Goal: Transaction & Acquisition: Purchase product/service

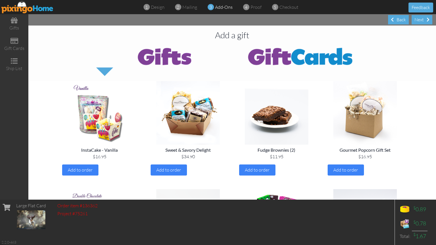
scroll to position [657, 0]
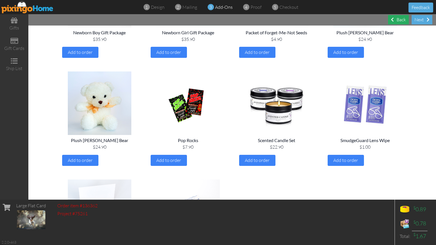
click at [396, 18] on div "Back" at bounding box center [398, 19] width 21 height 9
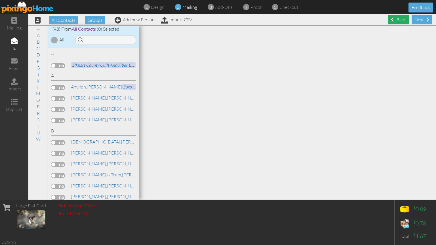
click at [392, 20] on div "Back" at bounding box center [398, 19] width 21 height 9
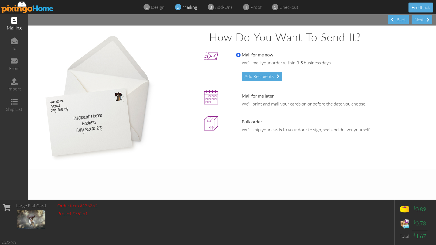
click at [392, 20] on span at bounding box center [392, 19] width 3 height 5
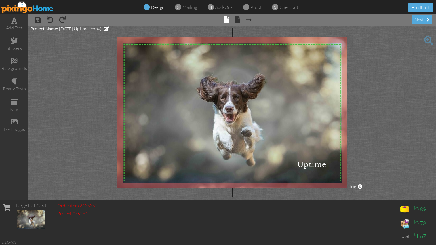
click at [230, 118] on img at bounding box center [234, 113] width 248 height 152
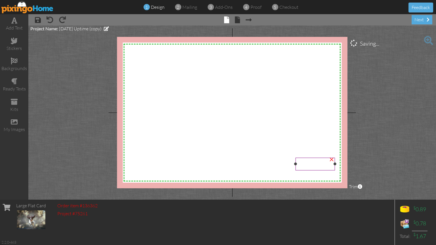
click at [306, 157] on div at bounding box center [315, 164] width 43 height 16
click at [17, 126] on div "my images" at bounding box center [14, 129] width 28 height 7
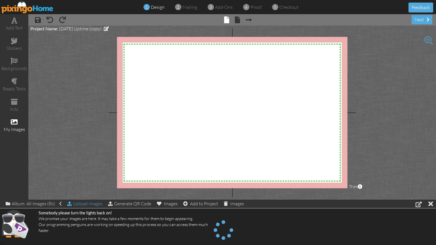
click at [60, 204] on span at bounding box center [60, 204] width 2 height 6
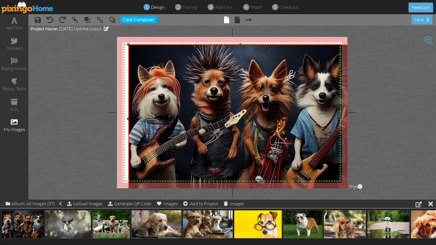
drag, startPoint x: 220, startPoint y: 105, endPoint x: 314, endPoint y: 194, distance: 129.2
click at [318, 194] on project-studio-wrapper "X X X X X X X X X X X X X X X X X X X X X X X X X X X X X X X X X X X X X X X X…" at bounding box center [232, 113] width 408 height 174
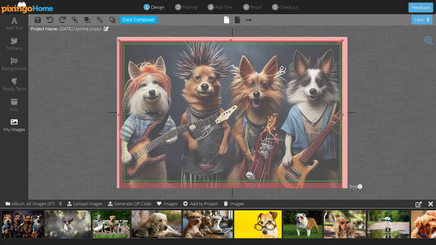
drag, startPoint x: 266, startPoint y: 171, endPoint x: 257, endPoint y: 167, distance: 10.1
click at [257, 167] on img at bounding box center [230, 115] width 223 height 149
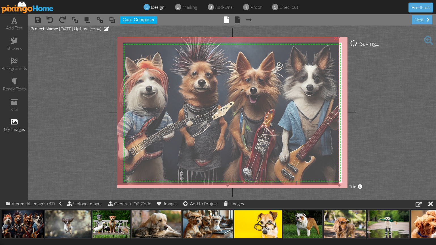
drag, startPoint x: 323, startPoint y: 176, endPoint x: 320, endPoint y: 172, distance: 4.9
click at [320, 172] on img at bounding box center [227, 111] width 223 height 149
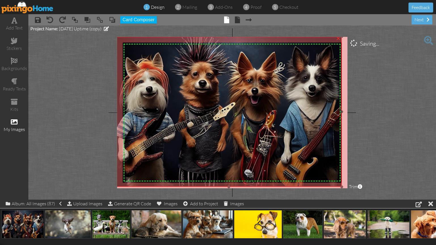
click at [341, 186] on div at bounding box center [341, 186] width 3 height 3
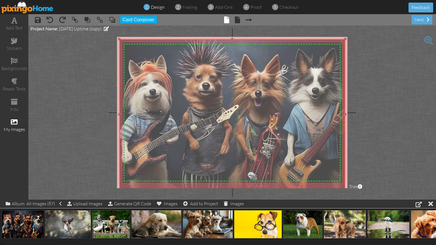
drag, startPoint x: 299, startPoint y: 166, endPoint x: 302, endPoint y: 168, distance: 4.3
click at [302, 168] on img at bounding box center [232, 114] width 226 height 151
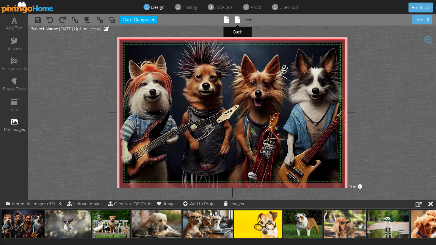
click at [236, 17] on span at bounding box center [237, 19] width 5 height 7
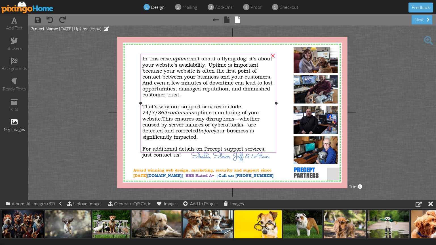
click at [177, 77] on span "In this case, uptime isn't about a flying dog; it's about your website's availa…" at bounding box center [207, 77] width 130 height 42
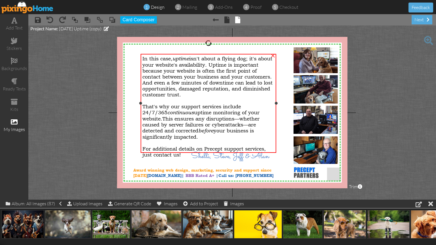
click at [177, 77] on span "In this case, uptime isn't about a flying dog; it's about your website's availa…" at bounding box center [207, 77] width 130 height 42
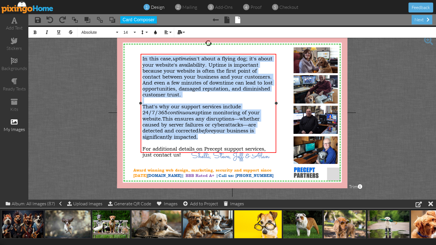
drag, startPoint x: 143, startPoint y: 59, endPoint x: 262, endPoint y: 134, distance: 140.7
click at [262, 134] on div "In this case, uptime isn't about a flying dog; it's about your website's availa…" at bounding box center [208, 107] width 132 height 102
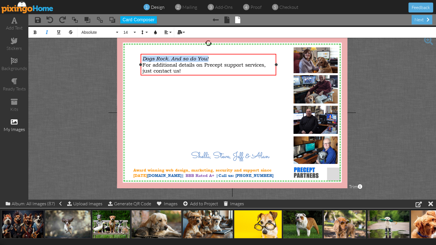
drag, startPoint x: 222, startPoint y: 60, endPoint x: 139, endPoint y: 60, distance: 83.4
click at [140, 60] on div "Dogs Rock. And so do You! ​ For additional details on Precept support services,…" at bounding box center [208, 65] width 136 height 22
click at [133, 31] on button "14" at bounding box center [129, 32] width 16 height 11
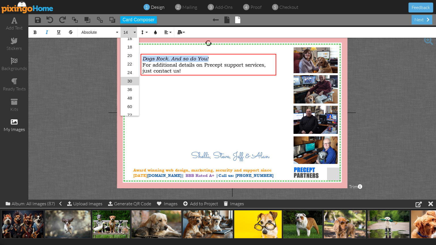
click at [131, 80] on link "30" at bounding box center [130, 81] width 18 height 9
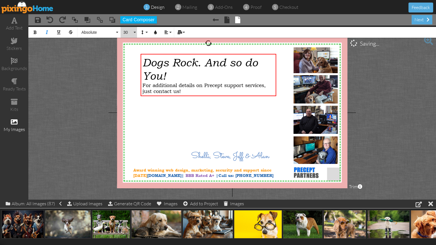
click at [135, 32] on button "30" at bounding box center [129, 32] width 16 height 11
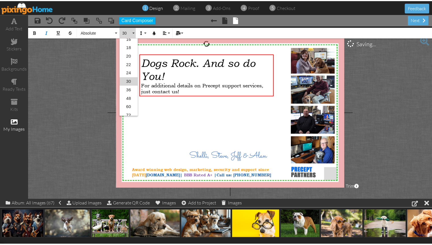
scroll to position [85, 0]
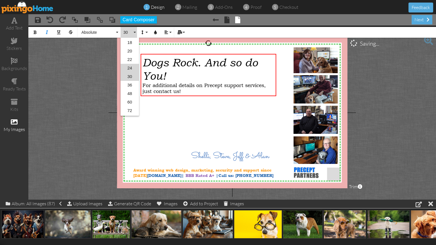
click at [131, 69] on link "24" at bounding box center [130, 68] width 18 height 9
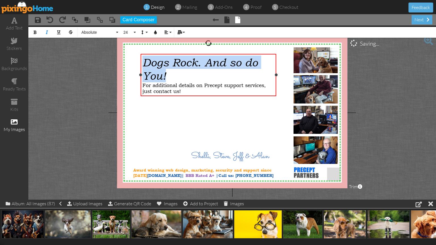
drag, startPoint x: 171, startPoint y: 77, endPoint x: 142, endPoint y: 61, distance: 33.1
click at [142, 61] on div "Dogs Rock. And so do You! ​ ​" at bounding box center [208, 69] width 132 height 27
click at [135, 31] on button "30" at bounding box center [129, 32] width 16 height 11
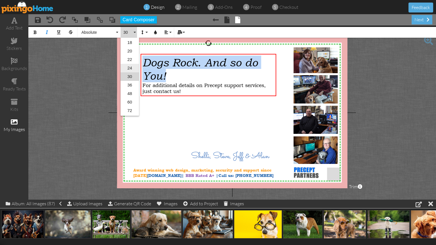
click at [132, 66] on link "24" at bounding box center [130, 68] width 18 height 9
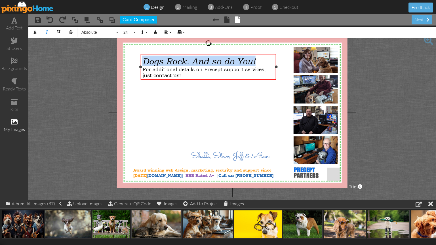
drag, startPoint x: 267, startPoint y: 61, endPoint x: 144, endPoint y: 59, distance: 122.8
click at [144, 59] on div "Dogs Rock. And so do You! ​ ​" at bounding box center [208, 61] width 132 height 11
click at [37, 33] on button "Bold" at bounding box center [34, 32] width 11 height 11
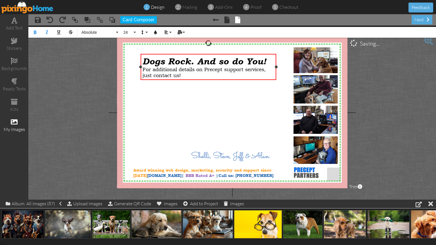
click at [143, 68] on span "For additional details on Precept support services, just contact us!" at bounding box center [203, 72] width 123 height 12
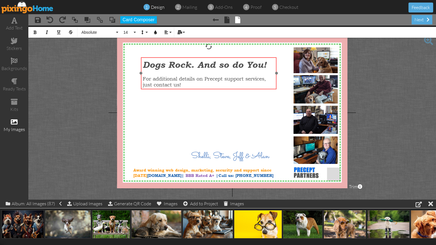
drag, startPoint x: 226, startPoint y: 54, endPoint x: 226, endPoint y: 58, distance: 3.4
click at [226, 58] on div "Dogs Rock. And so do You! ​ ​ ​ ​ ​ For additional details on Precept support s…" at bounding box center [209, 73] width 136 height 32
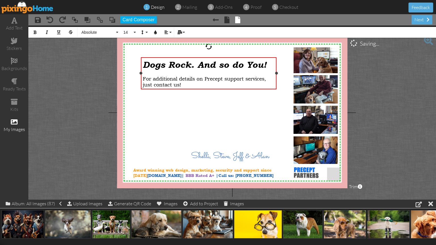
click at [191, 78] on span "For additional details on Precept support services, just contact us!" at bounding box center [204, 82] width 123 height 12
click at [184, 79] on span "For additional details on Precept support services, just contact us!" at bounding box center [204, 82] width 123 height 12
click at [227, 23] on tooltip "× front" at bounding box center [226, 20] width 5 height 8
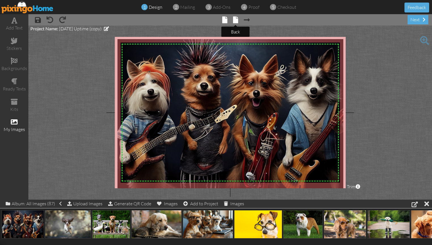
click at [235, 22] on span at bounding box center [235, 19] width 5 height 7
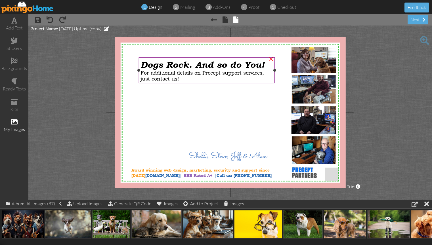
click at [182, 84] on div at bounding box center [206, 70] width 139 height 29
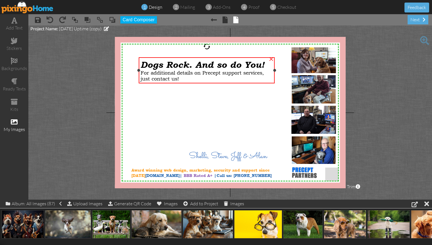
click at [261, 62] on span "Dogs Rock. And so do You!" at bounding box center [202, 65] width 124 height 10
click at [252, 64] on span "Dogs Rock. And so do You!" at bounding box center [202, 65] width 124 height 10
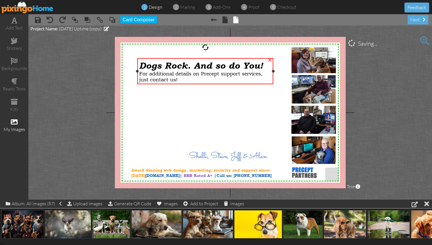
click at [256, 71] on span "For additional details on Precept support services, just contact us!" at bounding box center [200, 77] width 123 height 12
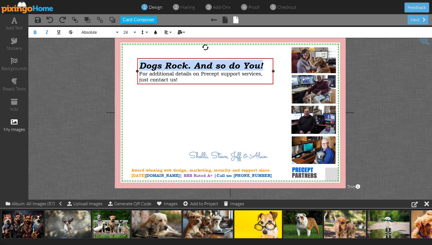
drag, startPoint x: 268, startPoint y: 65, endPoint x: 138, endPoint y: 66, distance: 129.9
click at [138, 66] on div "Dogs Rock. And so do You! For additional details on Precept support services, j…" at bounding box center [205, 71] width 136 height 26
click at [47, 33] on icon "button" at bounding box center [47, 32] width 4 height 4
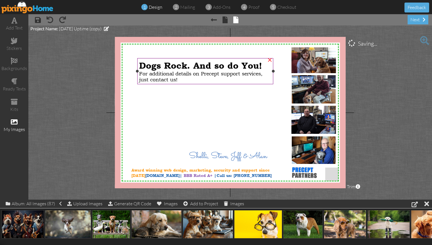
click at [139, 77] on span "For additional details on Precept support services, just contact us!" at bounding box center [200, 77] width 123 height 12
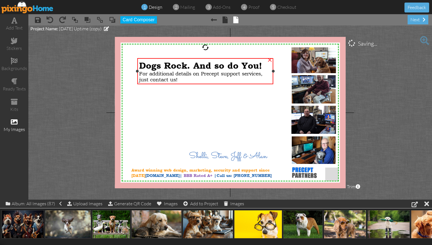
click at [139, 77] on span "For additional details on Precept support services, just contact us!" at bounding box center [200, 77] width 123 height 12
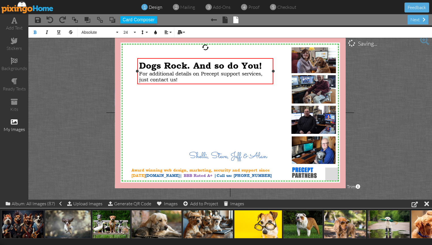
click at [139, 75] on span "For additional details on Precept support services, just contact us!" at bounding box center [200, 77] width 123 height 12
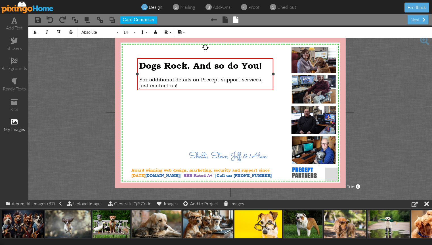
click at [143, 81] on span "For additional details on Precept support services, just contact us!" at bounding box center [200, 83] width 123 height 12
click at [143, 84] on span "For additional details on Precept support services, just contact us!" at bounding box center [200, 83] width 123 height 12
drag, startPoint x: 140, startPoint y: 79, endPoint x: 188, endPoint y: 84, distance: 48.5
click at [188, 84] on div "For additional details on Precept support services, just contact us!" at bounding box center [205, 83] width 132 height 12
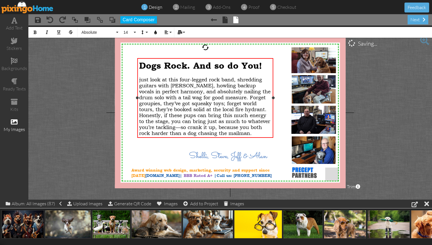
click at [163, 80] on span "just look at this four-legged rock band, shredding guitars with [PERSON_NAME], …" at bounding box center [204, 107] width 131 height 60
click at [158, 79] on span "just look at this four-legged rock band, shredding guitars with [PERSON_NAME], …" at bounding box center [204, 107] width 131 height 60
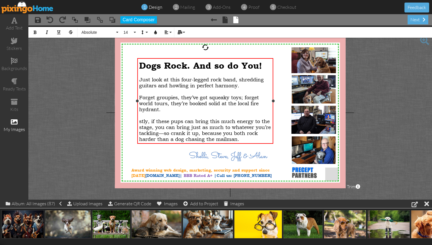
click at [159, 84] on span "Just look at this four-legged rock band, shredding guitars and howling in perfe…" at bounding box center [201, 83] width 124 height 12
drag, startPoint x: 141, startPoint y: 79, endPoint x: 157, endPoint y: 81, distance: 16.8
click at [155, 81] on span "Just look at this four-legged rock band, shredding guitars and howling in perfe…" at bounding box center [201, 83] width 124 height 12
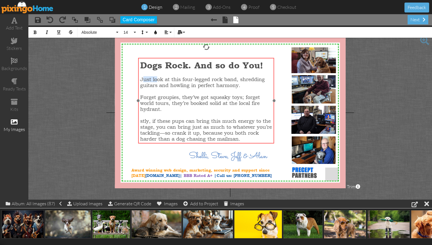
click at [139, 79] on div "Dogs Rock. And so do You! ​ J ​ ust lo ​ ok at this four-legged rock band, shre…" at bounding box center [206, 101] width 136 height 86
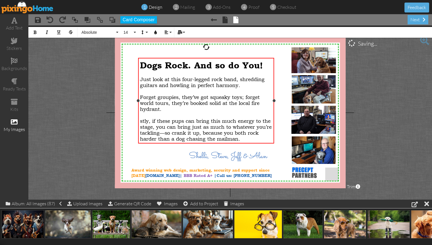
click at [143, 85] on span "Just look at this four-legged rock band, shredding guitars and howling in perfe…" at bounding box center [202, 82] width 124 height 12
drag, startPoint x: 140, startPoint y: 79, endPoint x: 250, endPoint y: 137, distance: 124.5
click at [255, 137] on div "Dogs Rock. And so do You! ​ Just look at this four-legged rock band, shredding …" at bounding box center [206, 101] width 132 height 82
click at [136, 34] on button "14" at bounding box center [129, 32] width 16 height 11
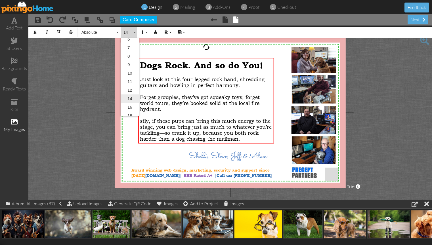
scroll to position [12, 0]
click at [132, 105] on link "16" at bounding box center [130, 106] width 18 height 9
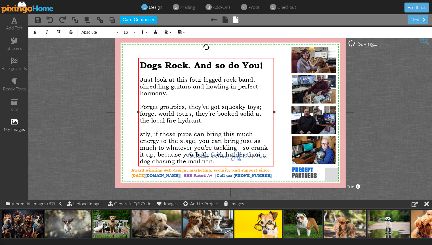
click at [185, 99] on div "​" at bounding box center [206, 100] width 132 height 7
click at [172, 94] on div "Just look at this four-legged rock band, shredding guitars and howling in perfe…" at bounding box center [206, 86] width 132 height 20
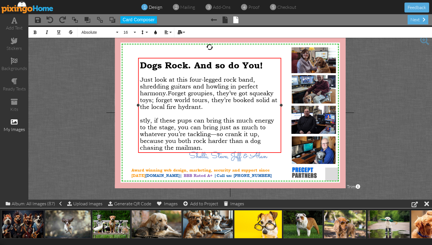
drag, startPoint x: 274, startPoint y: 105, endPoint x: 281, endPoint y: 105, distance: 7.1
click at [281, 105] on div at bounding box center [281, 105] width 3 height 3
click at [221, 80] on span "Just look at this four-legged rock band, shredding guitars and howling in perfe…" at bounding box center [199, 86] width 118 height 20
click at [152, 123] on span "stly, if these pups can bring this much energy to the stage, you can bring just…" at bounding box center [207, 134] width 134 height 34
click at [157, 123] on span "stly, if these pups can bring this much energy to the stage, you can bring just…" at bounding box center [207, 134] width 134 height 34
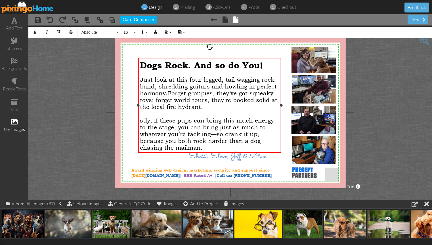
click at [180, 142] on span "stly, if these pups can bring this much energy to the stage, you can bring just…" at bounding box center [207, 134] width 134 height 34
click at [178, 149] on span at bounding box center [179, 148] width 2 height 6
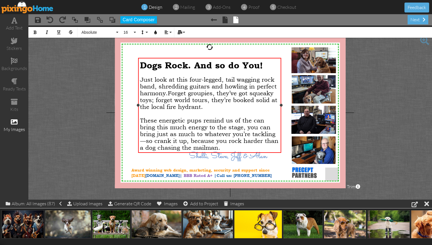
click at [245, 121] on span "These energetic pups remind us of the can bring this much energy to the stage, …" at bounding box center [209, 134] width 138 height 34
click at [161, 122] on span "These energetic pups remind us of the can bring this much energy to the stage, …" at bounding box center [209, 134] width 138 height 34
click at [199, 123] on span "These pups remind us of the can bring this much energy to the stage, you can br…" at bounding box center [209, 134] width 139 height 34
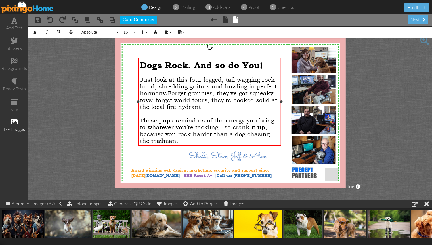
click at [181, 142] on div "These pups remind us of the energy you bring to whatever you’re tackling—so cra…" at bounding box center [209, 130] width 139 height 27
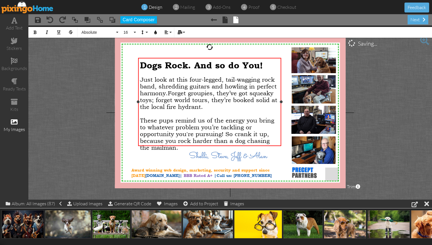
click at [273, 141] on div "These pups remind us of the energy you bring to whatever problem you’re tacklin…" at bounding box center [209, 134] width 139 height 34
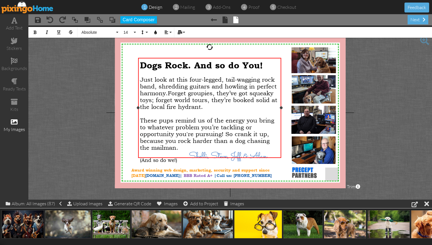
click at [159, 122] on span "These pups remind us of the energy you bring to whatever problem you’re tacklin…" at bounding box center [207, 134] width 134 height 34
click at [187, 134] on span "These pups remind us of the energy you bring to whatever problem you’re tacklin…" at bounding box center [207, 134] width 134 height 34
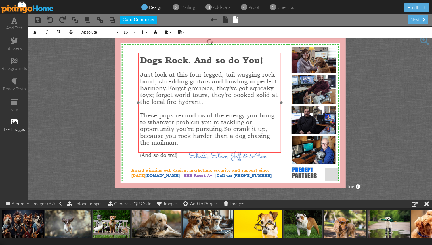
drag, startPoint x: 228, startPoint y: 58, endPoint x: 228, endPoint y: 53, distance: 5.1
click at [228, 53] on div "Dogs Rock. And so do You! ​ Just look at this four-legged, tail-wagging rock ba…" at bounding box center [209, 106] width 143 height 107
click at [223, 54] on div "Dogs Rock. And so do You! ​ Just look at this four-legged, tail-wagging rock ba…" at bounding box center [207, 106] width 143 height 107
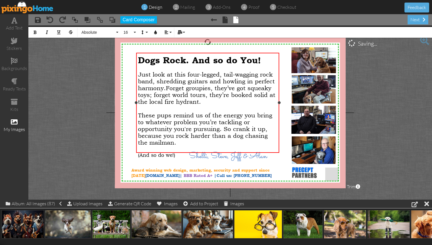
click at [212, 132] on span "These pups remind us of the energy you bring to whatever problem you’re tacklin…" at bounding box center [205, 129] width 134 height 34
click at [188, 129] on span "These pups remind us of the energy you bring to whatever problem you’re tacklin…" at bounding box center [205, 129] width 134 height 34
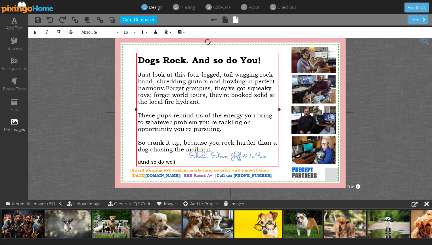
click at [219, 151] on div "So crank it up, because you rock harder than a dog chasing the mailman." at bounding box center [207, 146] width 139 height 14
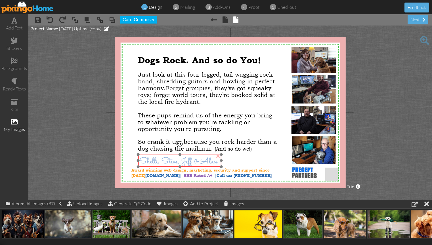
drag, startPoint x: 224, startPoint y: 161, endPoint x: 175, endPoint y: 166, distance: 49.6
click at [175, 166] on img at bounding box center [179, 161] width 83 height 13
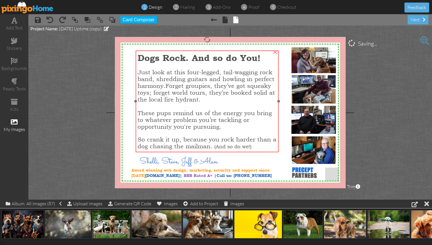
click at [190, 118] on span "These pups remind us of the energy you bring to whatever problem you’re tacklin…" at bounding box center [204, 120] width 134 height 20
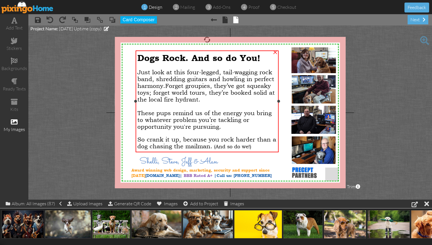
click at [184, 57] on span "Dogs Rock. And so do You!" at bounding box center [198, 57] width 123 height 10
click at [186, 57] on span "Dogs Rock. And so do You!" at bounding box center [198, 57] width 123 height 10
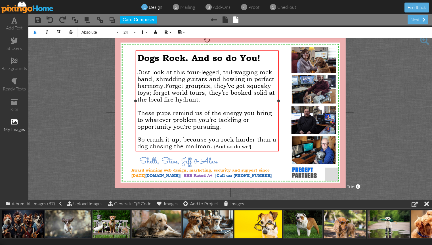
click at [188, 59] on span "Dogs Rock. And so do You!" at bounding box center [198, 57] width 123 height 10
click at [196, 147] on span "So crank it up, because you rock harder than a dog chasing the mailman." at bounding box center [206, 143] width 139 height 14
click at [233, 148] on span "(And so do we!)" at bounding box center [232, 146] width 37 height 6
drag, startPoint x: 213, startPoint y: 147, endPoint x: 255, endPoint y: 149, distance: 42.0
click at [255, 149] on div "So crank it up, because you rock harder than a dog chasing the mailman. (And so…" at bounding box center [206, 143] width 139 height 14
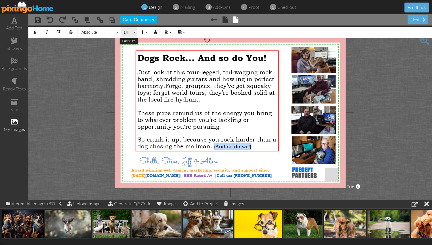
click at [134, 32] on button "14" at bounding box center [129, 32] width 16 height 11
click at [132, 97] on link "16" at bounding box center [130, 99] width 18 height 9
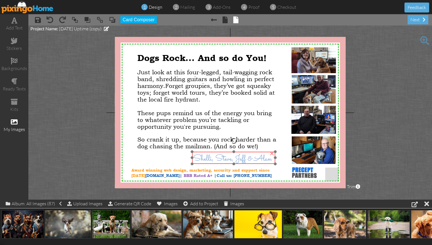
drag, startPoint x: 193, startPoint y: 162, endPoint x: 247, endPoint y: 159, distance: 54.0
click at [247, 159] on img at bounding box center [233, 158] width 83 height 13
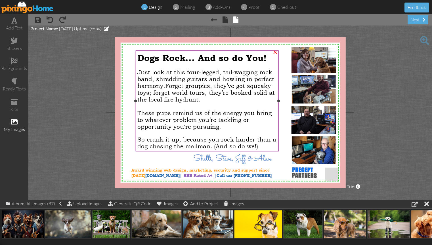
click at [203, 126] on div "These pups remind us of the energy you bring to whatever problem you’re tacklin…" at bounding box center [206, 120] width 139 height 20
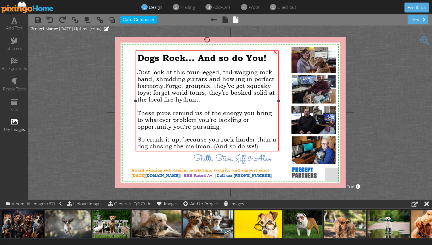
click at [175, 128] on span "These pups remind us of the energy you bring to whatever problem you’re tacklin…" at bounding box center [204, 120] width 134 height 20
click at [157, 117] on span "These pups remind us of the energy you bring to whatever problem you’re tacklin…" at bounding box center [204, 120] width 134 height 20
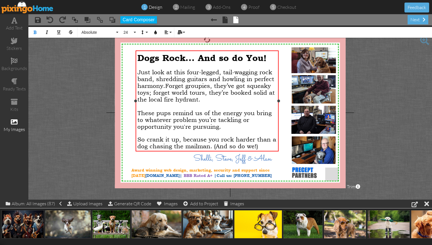
click at [156, 113] on span "These pups remind us of the energy you bring to whatever problem you’re tacklin…" at bounding box center [204, 120] width 134 height 20
click at [267, 120] on div "These peppy pups remind us of the energy you bring to whatever problem you’re t…" at bounding box center [206, 120] width 139 height 20
click at [232, 147] on span "(And so do we!)" at bounding box center [236, 146] width 44 height 7
drag, startPoint x: 214, startPoint y: 147, endPoint x: 266, endPoint y: 145, distance: 51.9
click at [266, 145] on div "So crank it up, because you rock harder than a dog chasing the mailman. (And so…" at bounding box center [206, 143] width 139 height 14
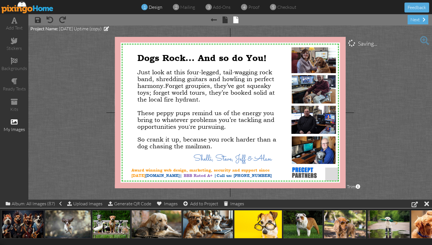
click at [377, 144] on project-studio-wrapper "X X X X X X X X X X X X X X X X X X X X X X X X X X X X X X X X X X X X X X X X…" at bounding box center [229, 113] width 403 height 174
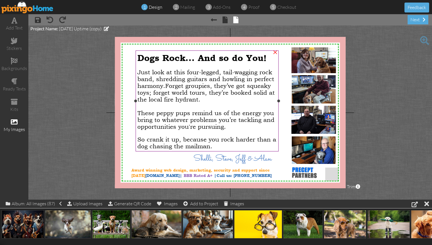
click at [216, 146] on div "So crank it up, because you rock harder than a dog chasing the mailman." at bounding box center [206, 143] width 139 height 14
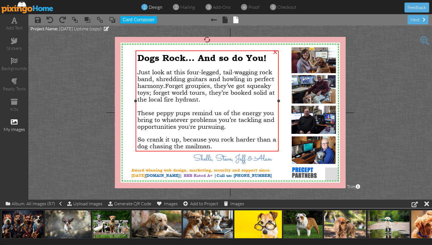
click at [209, 146] on span "So crank it up, because you rock harder than a dog chasing the mailman." at bounding box center [206, 143] width 139 height 14
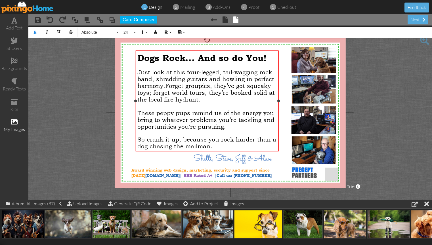
click at [216, 146] on div "So crank it up, because you rock harder than a dog chasing the mailman." at bounding box center [206, 143] width 139 height 14
drag, startPoint x: 214, startPoint y: 145, endPoint x: 244, endPoint y: 145, distance: 30.1
click at [244, 145] on div "So crank it up, because you rock harder than a dog chasing the mailman. Woof wo…" at bounding box center [206, 143] width 139 height 14
click at [135, 32] on button "14" at bounding box center [129, 32] width 16 height 11
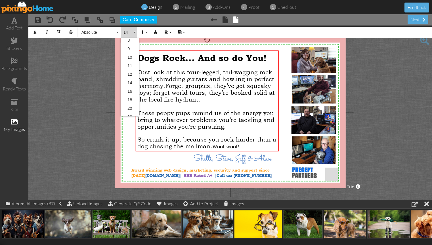
scroll to position [30, 0]
click at [131, 85] on link "16" at bounding box center [130, 88] width 18 height 9
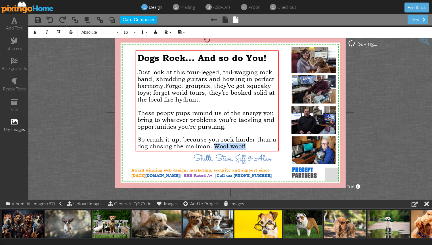
click at [397, 122] on project-studio-wrapper "X X X X X X X X X X X X X X X X X X X X X X X X X X X X X X X X X X X X X X X X…" at bounding box center [229, 113] width 403 height 174
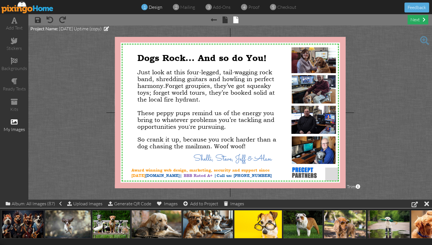
click at [415, 21] on div "next" at bounding box center [417, 19] width 21 height 9
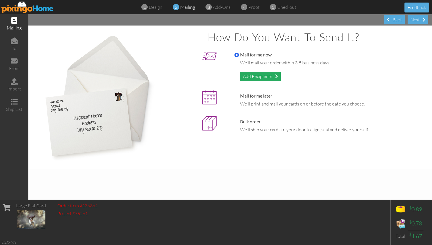
click at [262, 77] on div "Add Recipients" at bounding box center [260, 76] width 41 height 9
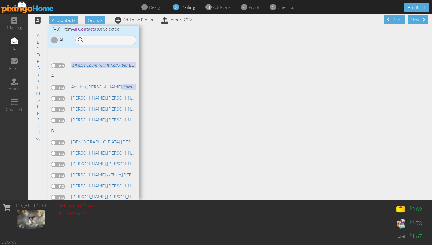
click at [54, 41] on div at bounding box center [54, 40] width 7 height 7
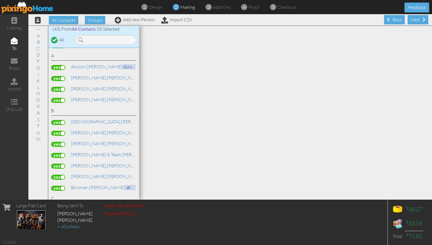
scroll to position [22, 0]
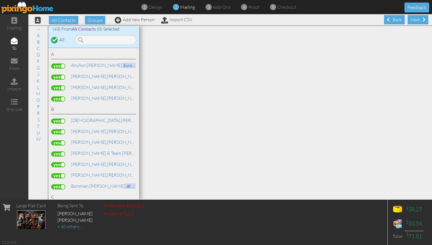
click at [54, 77] on label at bounding box center [58, 77] width 14 height 5
click at [0, 0] on input "checkbox" at bounding box center [0, 0] width 0 height 0
click at [53, 88] on label at bounding box center [58, 87] width 14 height 5
click at [0, 0] on input "checkbox" at bounding box center [0, 0] width 0 height 0
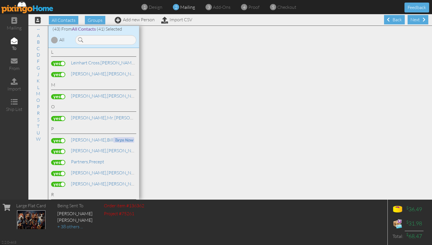
scroll to position [380, 0]
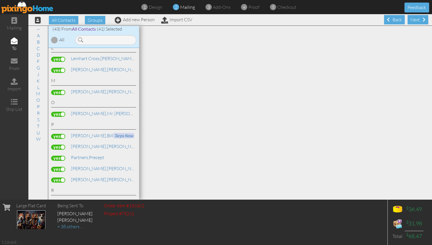
click at [54, 115] on label at bounding box center [58, 114] width 14 height 5
click at [0, 0] on input "checkbox" at bounding box center [0, 0] width 0 height 0
click at [133, 162] on div "-- Elkhart County Quilt and Fiber Experience A [PERSON_NAME] Europerfumes, LLC" at bounding box center [93, 124] width 91 height 152
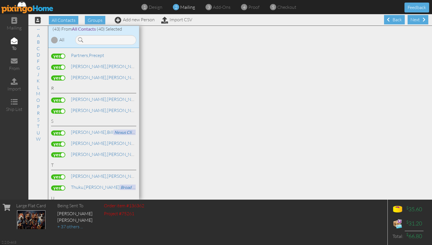
scroll to position [485, 0]
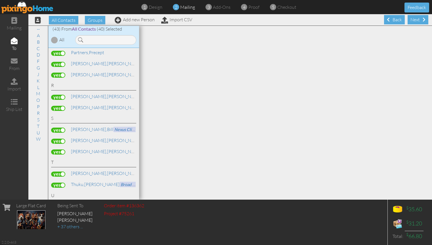
click at [54, 109] on label at bounding box center [58, 108] width 14 height 5
click at [0, 0] on input "checkbox" at bounding box center [0, 0] width 0 height 0
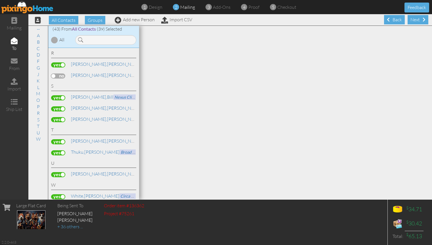
scroll to position [521, 0]
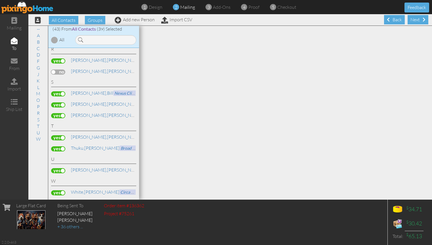
click at [52, 137] on label at bounding box center [58, 137] width 14 height 5
click at [0, 0] on input "checkbox" at bounding box center [0, 0] width 0 height 0
click at [417, 19] on div "Next" at bounding box center [417, 19] width 21 height 9
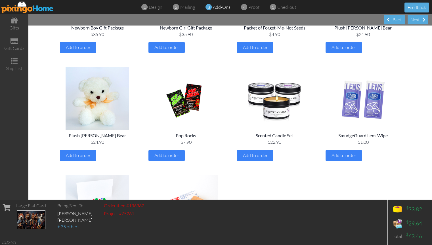
scroll to position [664, 0]
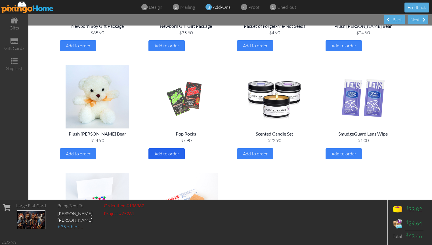
click at [167, 153] on span "Add to order" at bounding box center [166, 154] width 25 height 6
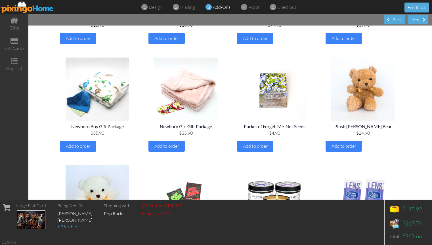
scroll to position [560, 0]
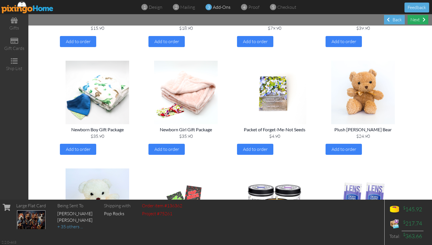
click at [417, 21] on div "Next" at bounding box center [417, 19] width 21 height 9
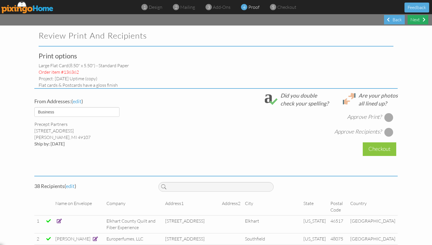
select select "object:3430"
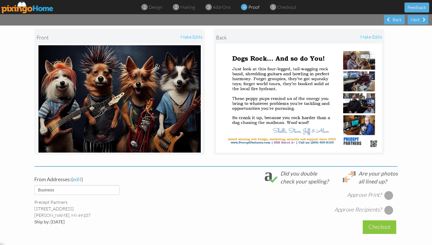
scroll to position [72, 0]
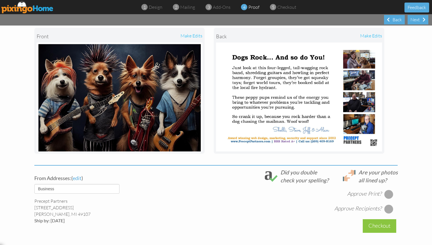
click at [393, 193] on div at bounding box center [388, 194] width 9 height 9
click at [393, 210] on div at bounding box center [388, 208] width 9 height 9
click at [396, 228] on div "Checkout" at bounding box center [378, 225] width 33 height 13
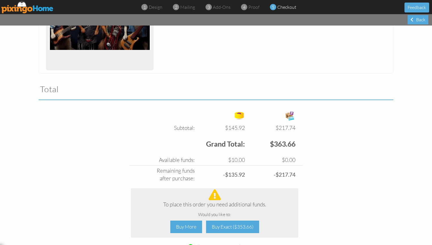
scroll to position [135, 0]
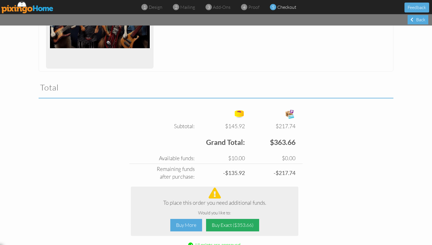
click at [224, 226] on div "Buy Exact ($353.66)" at bounding box center [232, 225] width 53 height 13
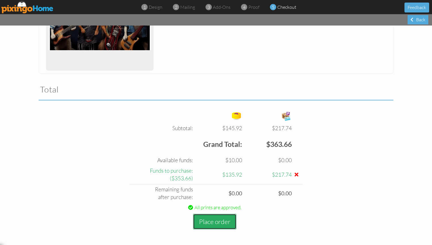
click at [217, 223] on button "Place order" at bounding box center [214, 222] width 43 height 16
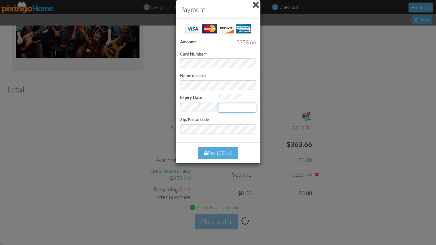
type input "898"
click at [220, 155] on div "Pay $353.66" at bounding box center [218, 153] width 40 height 12
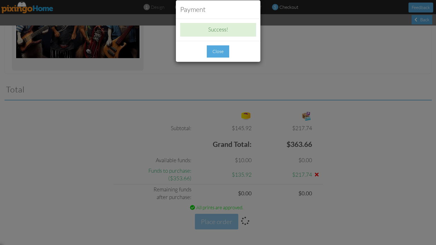
click at [218, 55] on div "Close" at bounding box center [218, 51] width 22 height 12
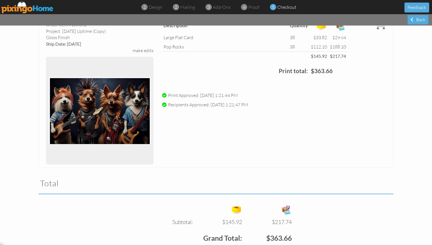
scroll to position [0, 0]
